Goal: Information Seeking & Learning: Find specific fact

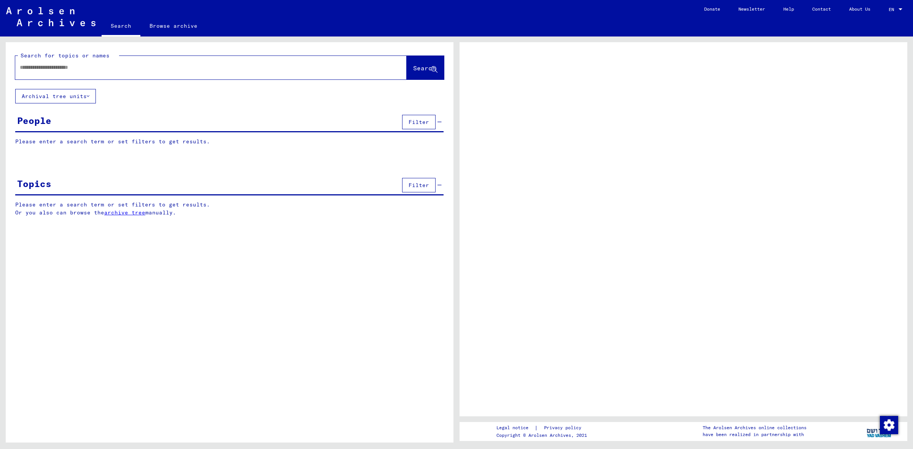
click at [118, 67] on input "text" at bounding box center [204, 67] width 368 height 8
type input "**********"
click at [429, 66] on span "Search" at bounding box center [424, 68] width 23 height 8
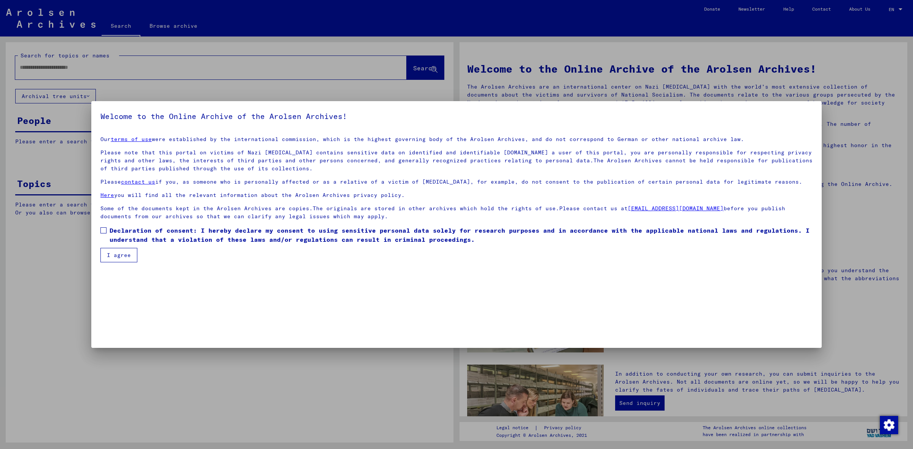
click at [105, 231] on span at bounding box center [103, 230] width 6 height 6
click at [117, 254] on button "I agree" at bounding box center [118, 255] width 37 height 14
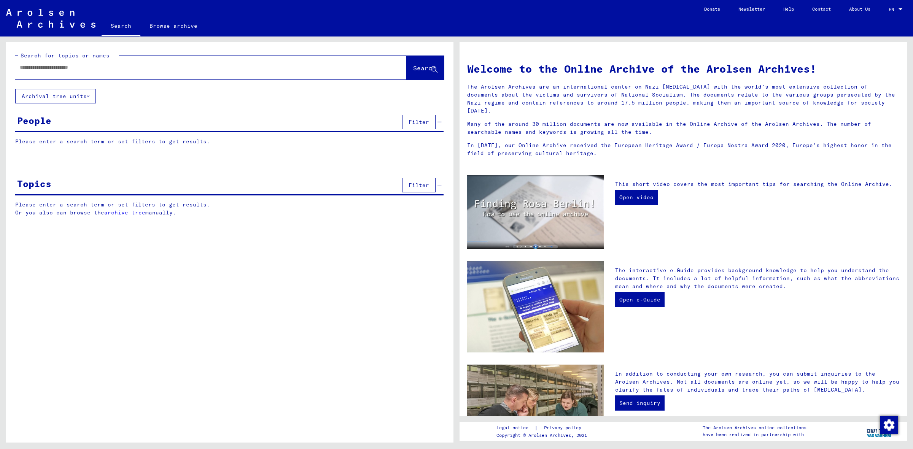
click at [106, 73] on div at bounding box center [199, 67] width 368 height 17
click at [92, 70] on input "text" at bounding box center [202, 67] width 364 height 8
type input "**********"
click at [429, 70] on span "Search" at bounding box center [424, 68] width 23 height 8
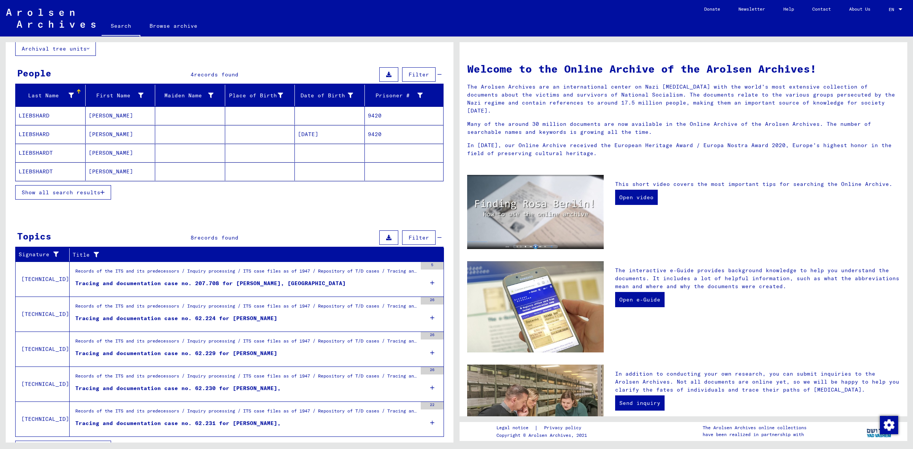
scroll to position [65, 0]
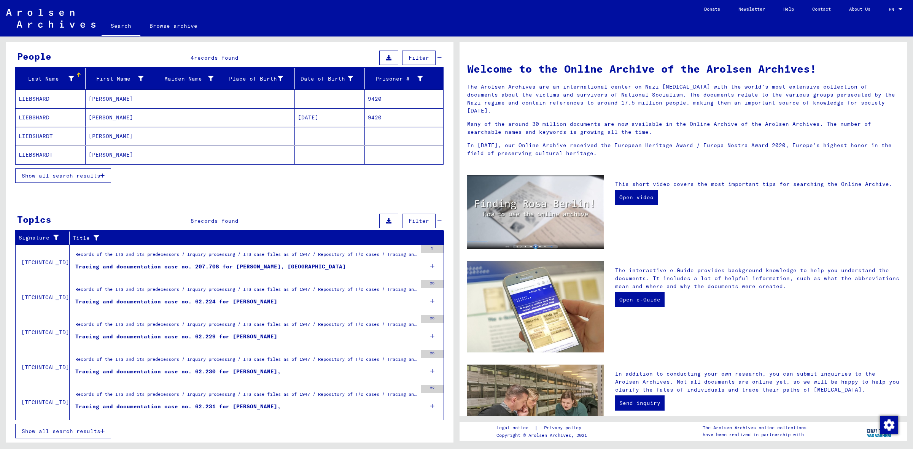
click at [343, 366] on div "Records of the ITS and its predecessors / Inquiry processing / ITS case files a…" at bounding box center [245, 361] width 341 height 11
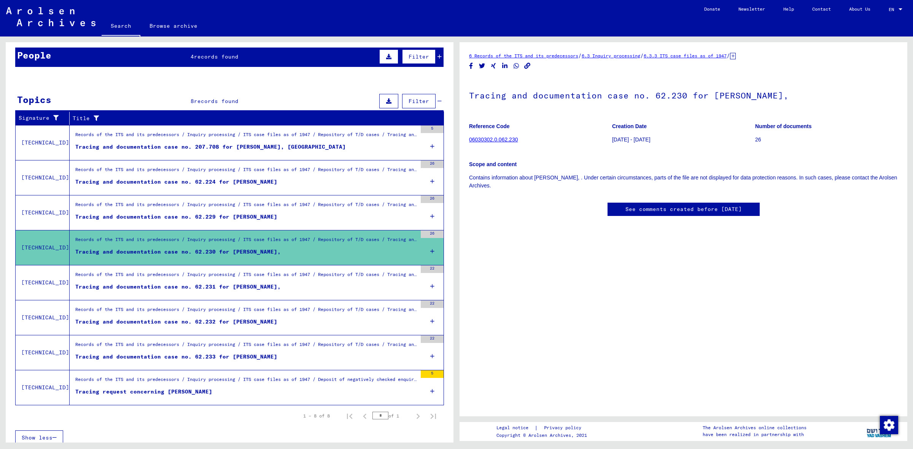
click at [486, 140] on link "06030302.0.062.230" at bounding box center [493, 139] width 49 height 6
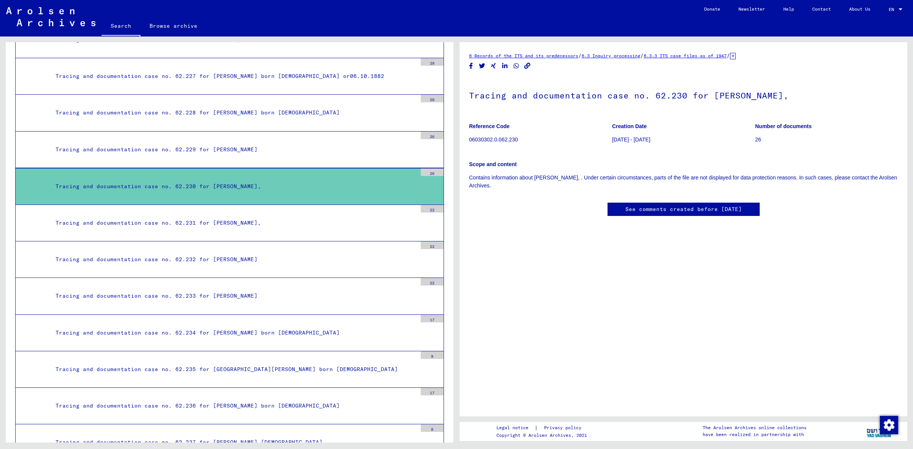
click at [706, 54] on link "6.3.3 ITS case files as of 1947" at bounding box center [684, 56] width 83 height 6
click at [421, 176] on div "26" at bounding box center [432, 172] width 23 height 8
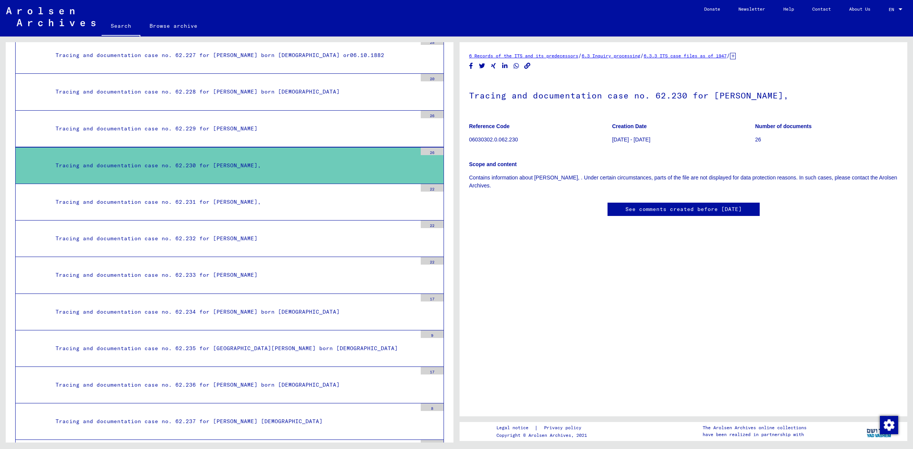
scroll to position [12533, 0]
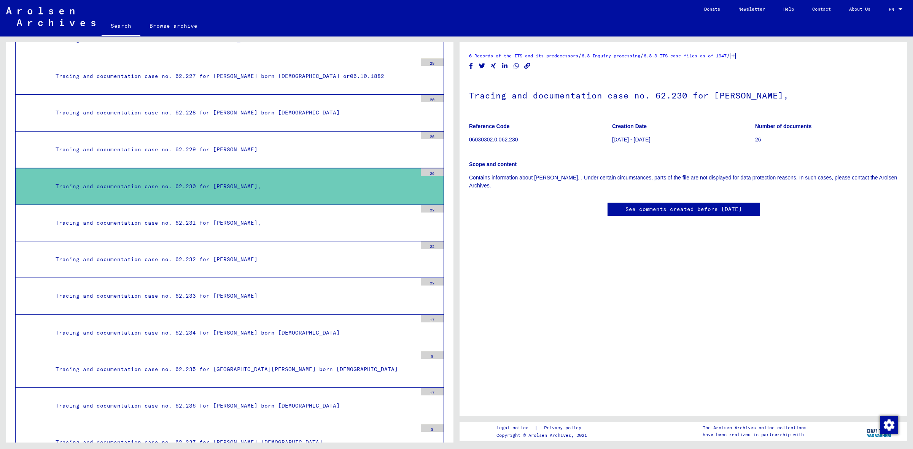
click at [285, 230] on div "Tracing and documentation case no. 62.231 for [PERSON_NAME]," at bounding box center [233, 223] width 367 height 15
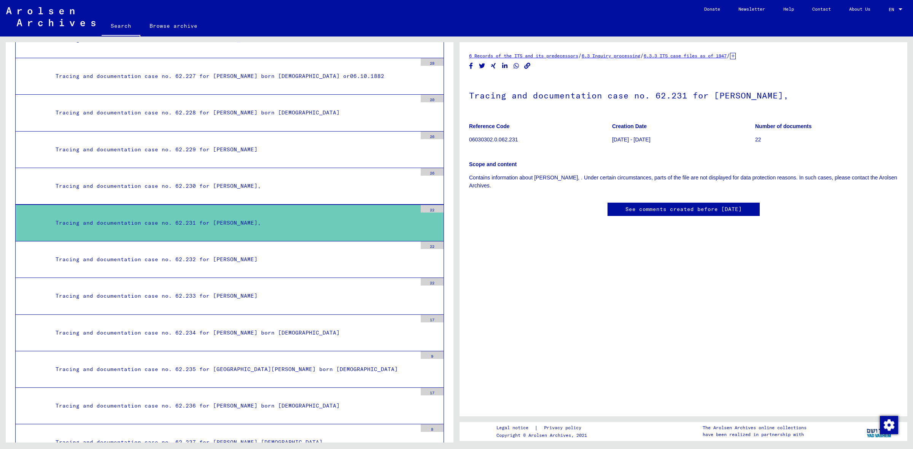
click at [640, 56] on link "6.3 Inquiry processing" at bounding box center [610, 56] width 59 height 6
click at [302, 267] on div "Tracing and documentation case no. 62.232 for [PERSON_NAME]" at bounding box center [233, 259] width 367 height 15
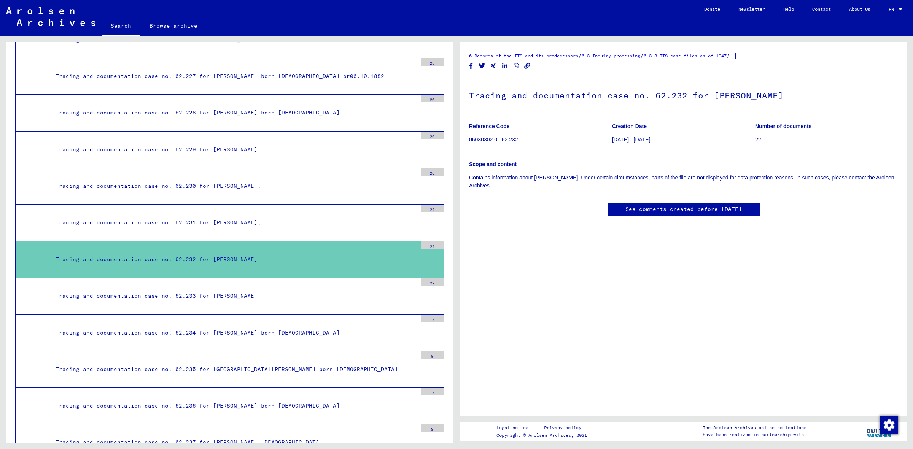
click at [421, 314] on div at bounding box center [432, 300] width 23 height 29
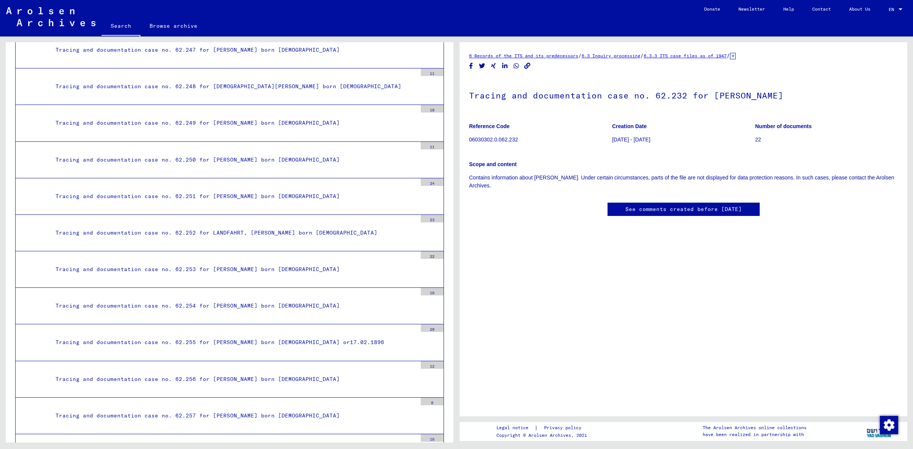
scroll to position [13293, 0]
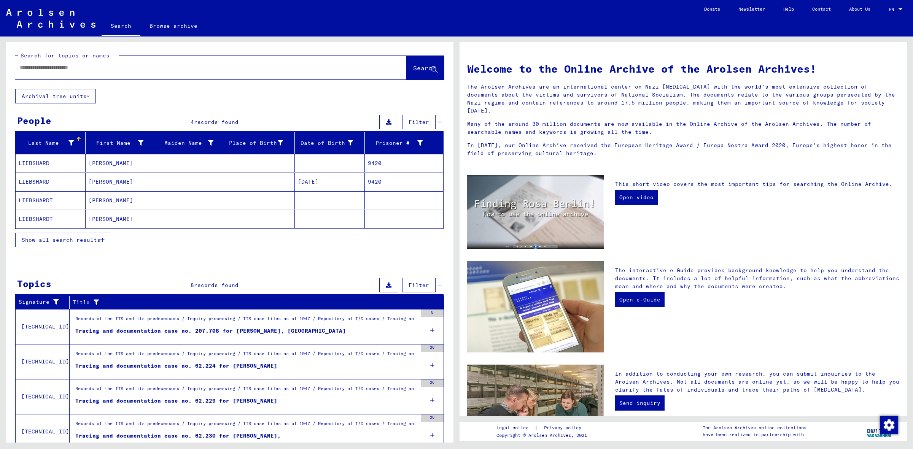
type input "**********"
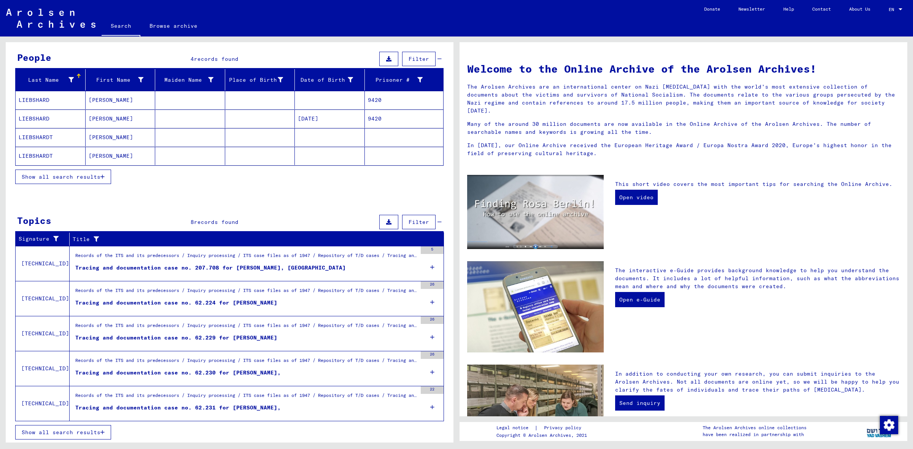
scroll to position [65, 0]
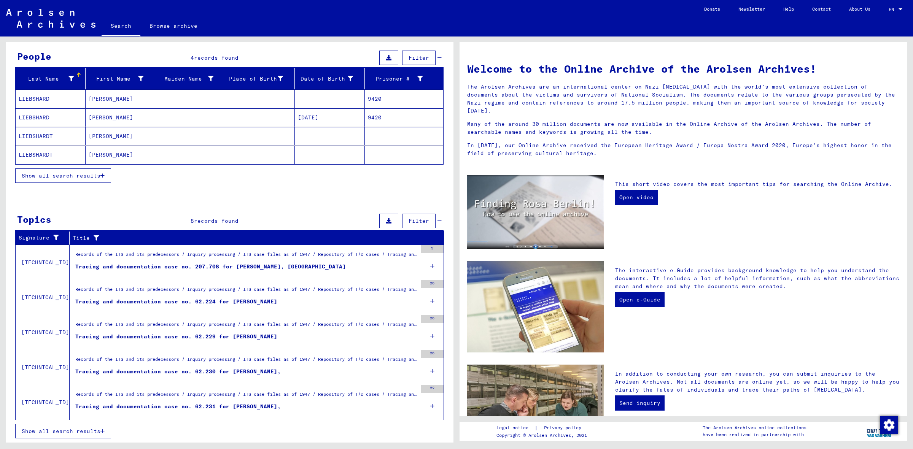
click at [55, 436] on button "Show all search results" at bounding box center [63, 431] width 96 height 14
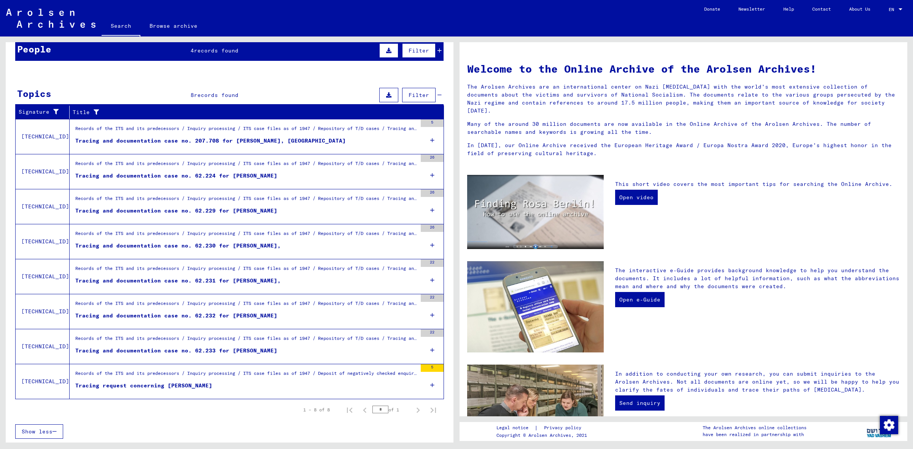
scroll to position [73, 0]
click at [427, 366] on div "5" at bounding box center [432, 368] width 23 height 8
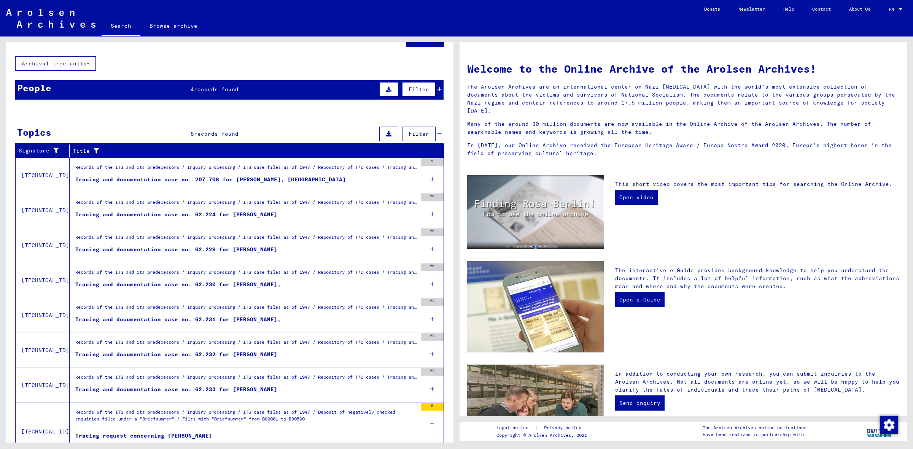
scroll to position [0, 0]
